Goal: Check status: Check status

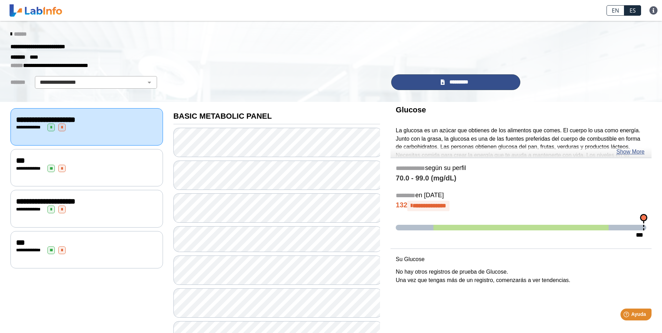
click at [437, 87] on link "*********" at bounding box center [455, 82] width 129 height 16
click at [452, 83] on span "*********" at bounding box center [459, 82] width 24 height 8
